Goal: Transaction & Acquisition: Purchase product/service

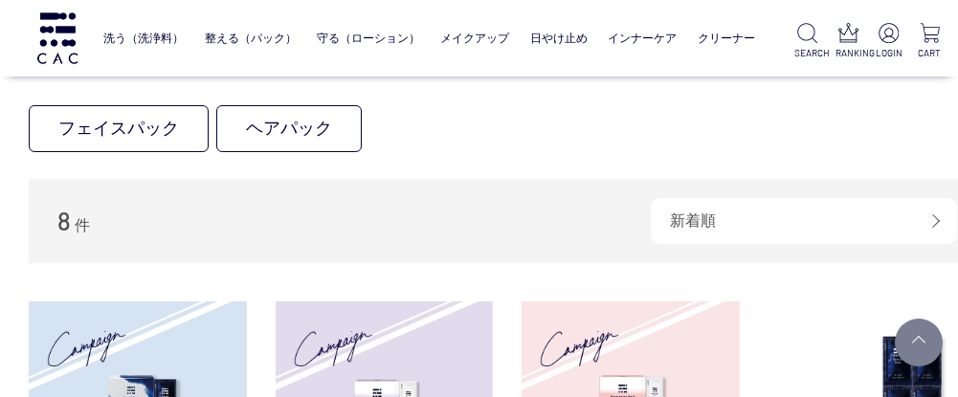
scroll to position [191, 0]
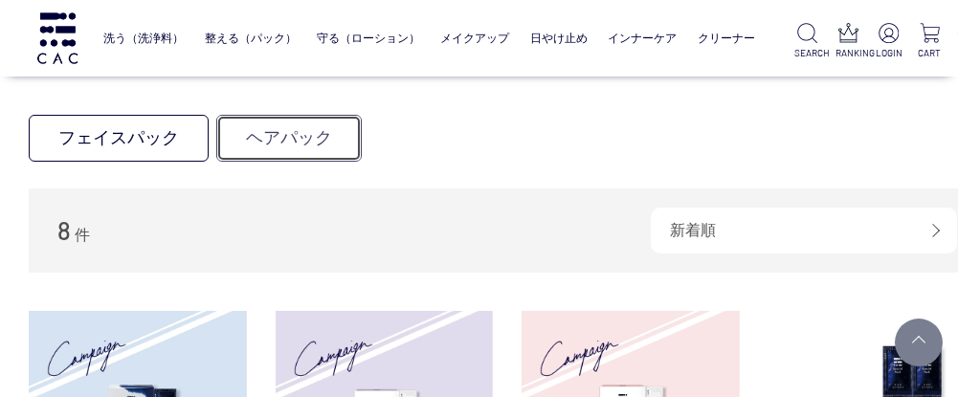
click at [295, 141] on link "ヘアパック" at bounding box center [288, 138] width 145 height 47
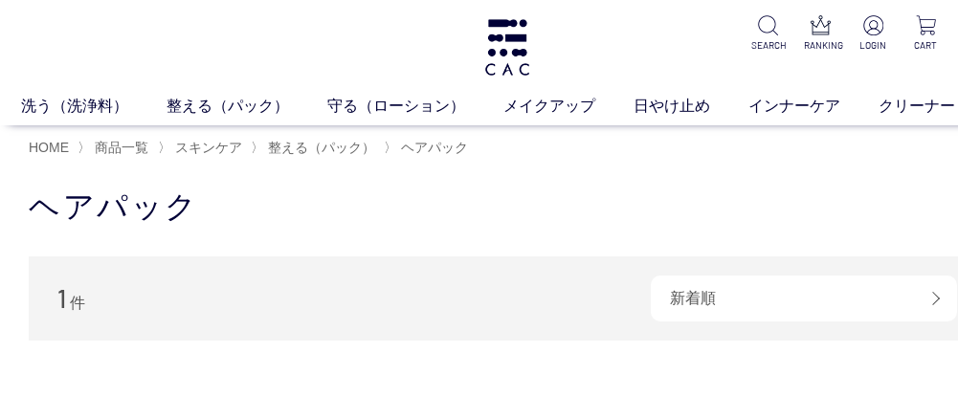
click at [229, 93] on div "洗う（洗浄料） 液体洗浄料 パウダー洗浄料 泡洗顔料 グッズ 整える（パック） フェイスパック ヘアパック 守る（ローション） 保湿化粧水 柔軟化粧水 美容液…" at bounding box center [507, 62] width 1014 height 125
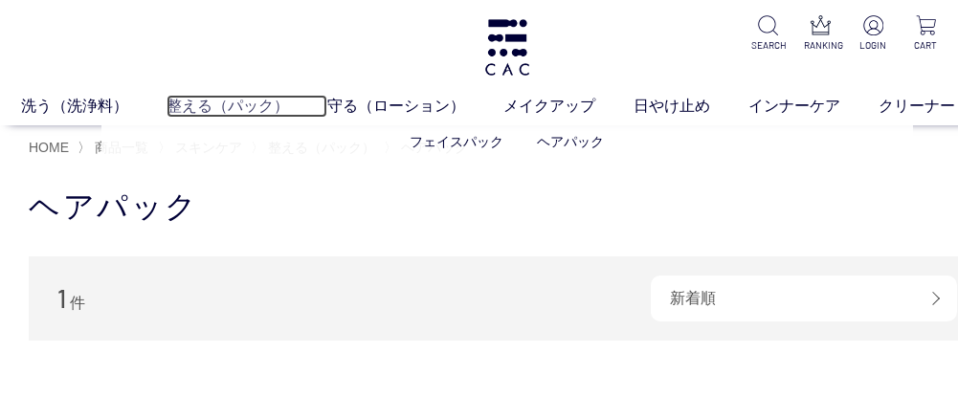
click at [232, 103] on link "整える（パック）" at bounding box center [246, 106] width 161 height 23
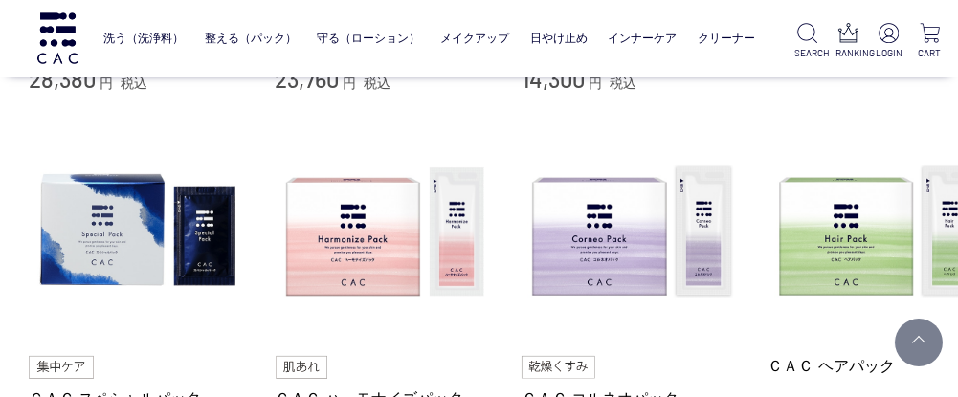
scroll to position [884, 0]
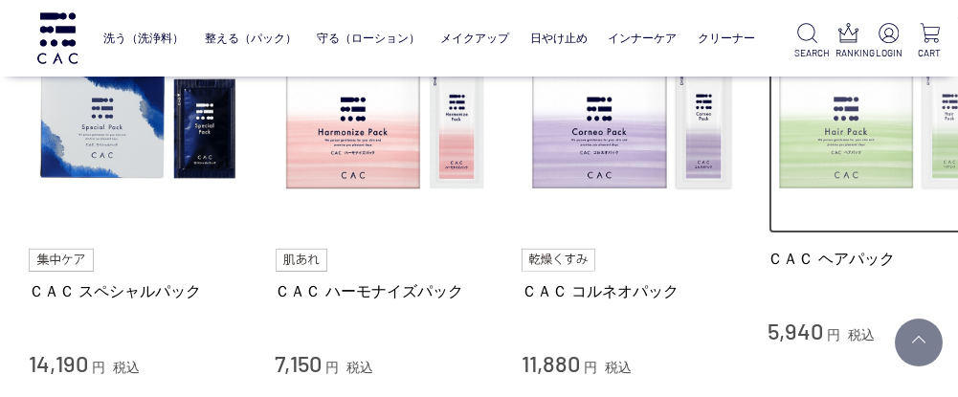
click at [852, 156] on img at bounding box center [877, 125] width 218 height 218
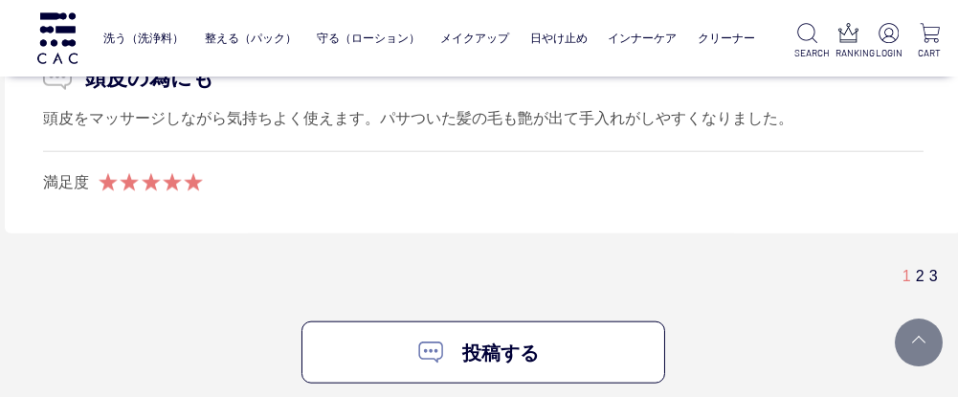
scroll to position [4480, 38]
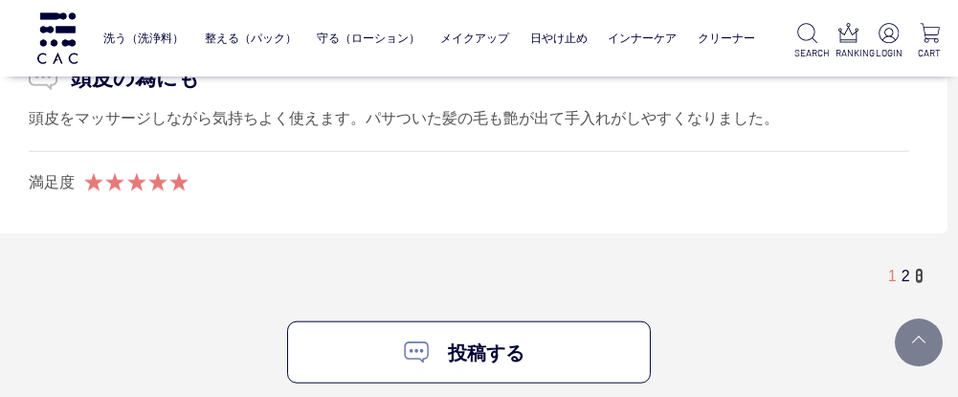
click at [919, 272] on link "3" at bounding box center [919, 276] width 9 height 16
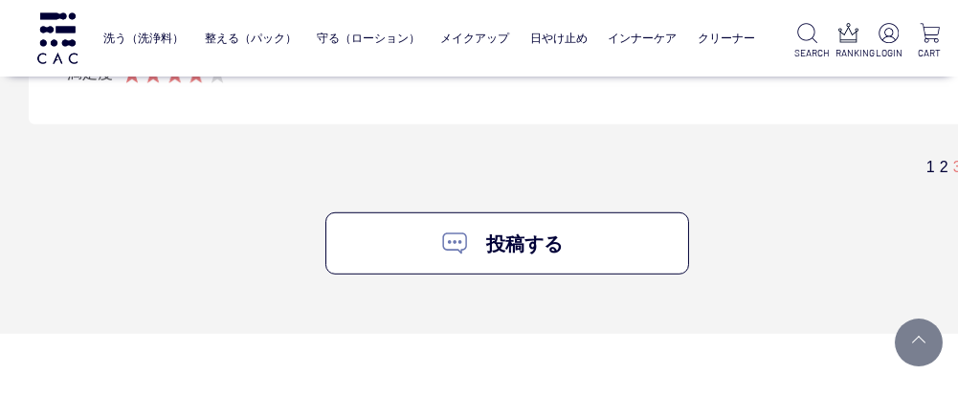
scroll to position [2636, 0]
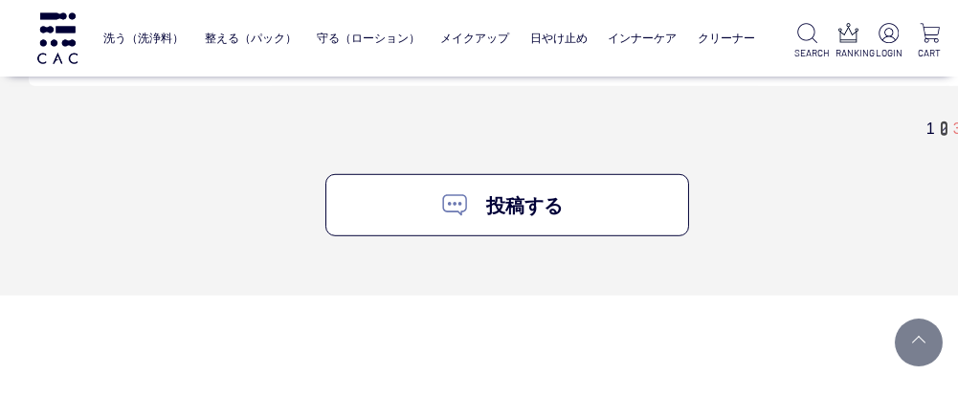
click at [942, 131] on link "2" at bounding box center [944, 129] width 9 height 16
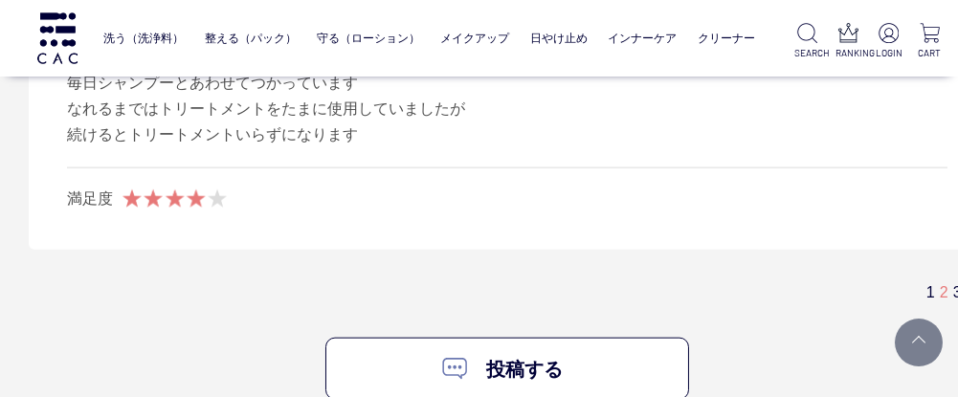
scroll to position [4743, 0]
